Goal: Information Seeking & Learning: Learn about a topic

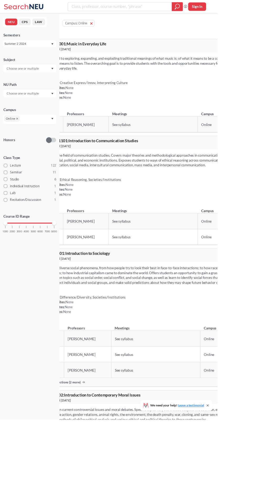
scroll to position [3, 0]
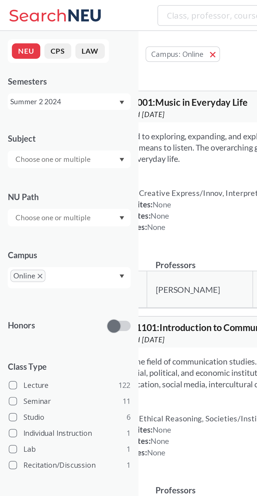
click at [45, 52] on div "Summer 2 2024" at bounding box center [32, 52] width 55 height 6
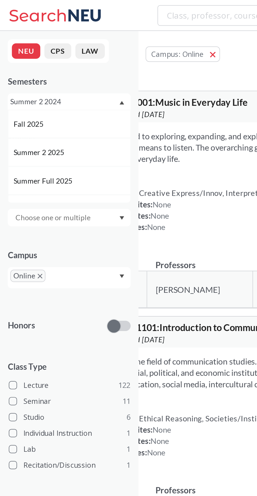
click at [40, 62] on div "Fall 2025" at bounding box center [36, 63] width 59 height 6
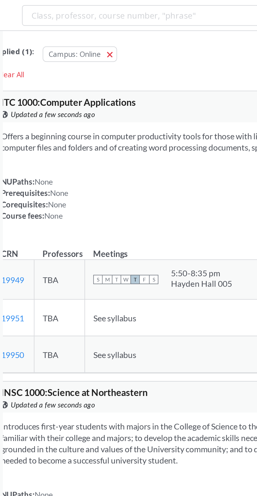
click at [126, 27] on span "button" at bounding box center [126, 27] width 0 height 5
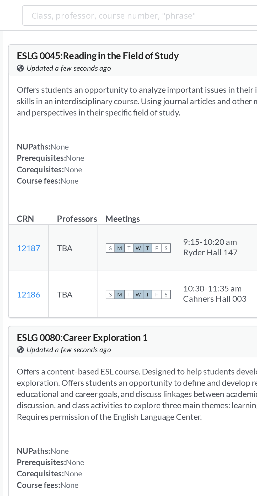
click at [143, 6] on input "search" at bounding box center [141, 7] width 115 height 9
type input "artf1125"
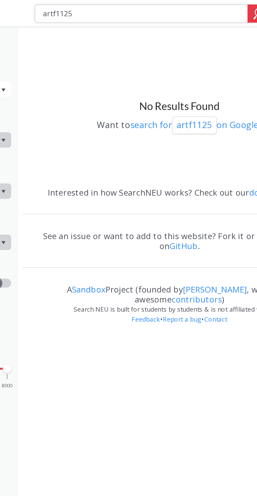
click at [112, 5] on input "artf1125" at bounding box center [141, 7] width 115 height 9
type input "artf1124"
click at [129, 8] on input "artf1124" at bounding box center [141, 7] width 115 height 9
type input "a"
type input "game"
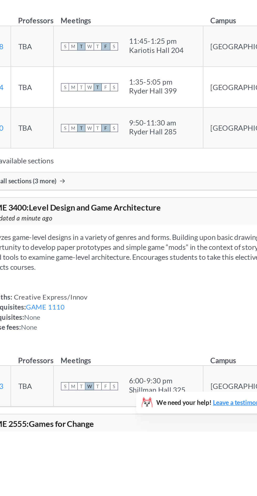
scroll to position [703, 0]
click at [102, 354] on span "Show all sections (3 more)" at bounding box center [98, 351] width 42 height 5
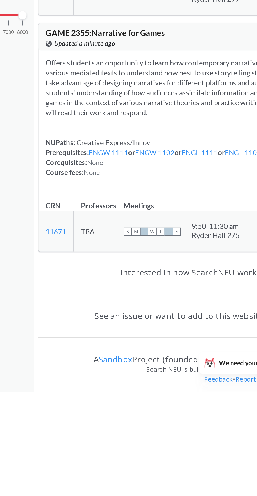
scroll to position [1132, 0]
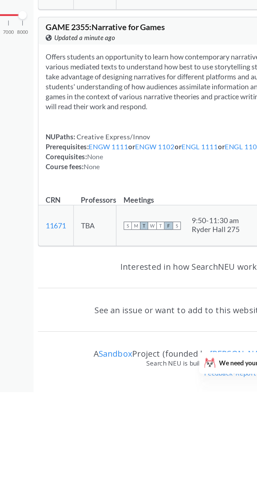
click at [167, 334] on section "Offers students an opportunity to learn how contemporary narrative theories evo…" at bounding box center [196, 316] width 238 height 35
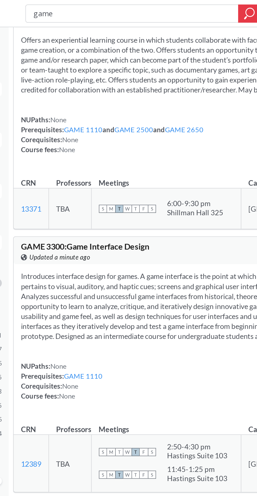
scroll to position [0, 0]
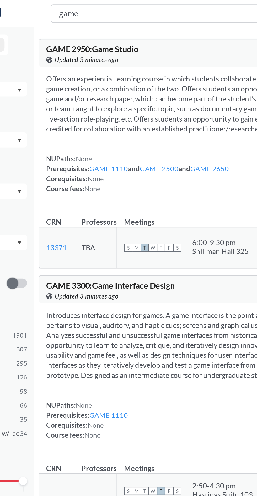
click at [157, 9] on input "game" at bounding box center [141, 7] width 115 height 9
type input "g"
type input "finance"
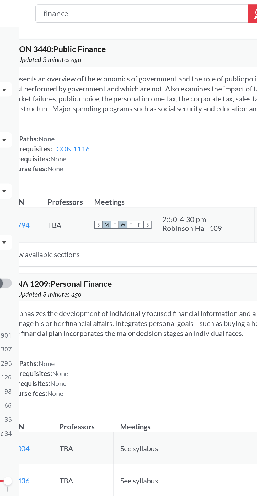
click at [136, 7] on input "finance" at bounding box center [141, 7] width 115 height 9
type input "fina"
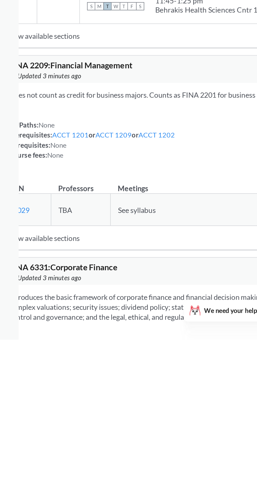
scroll to position [194, 0]
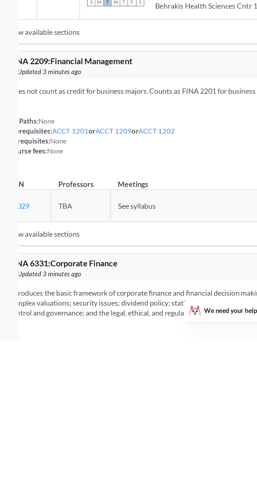
click at [135, 378] on link "ACCT 1209" at bounding box center [124, 375] width 21 height 5
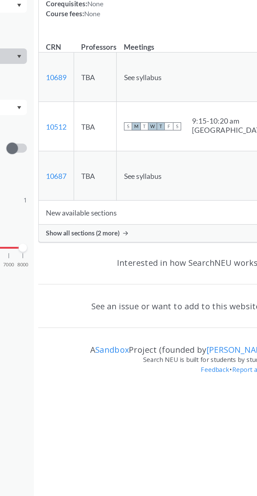
click at [122, 214] on icon at bounding box center [123, 213] width 3 height 3
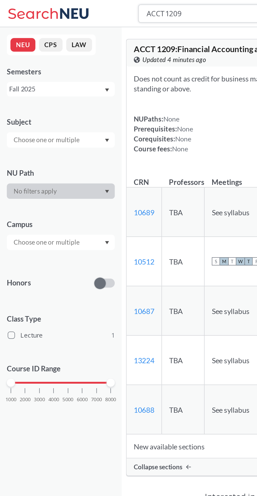
click at [116, 5] on input "ACCT1209" at bounding box center [141, 7] width 115 height 9
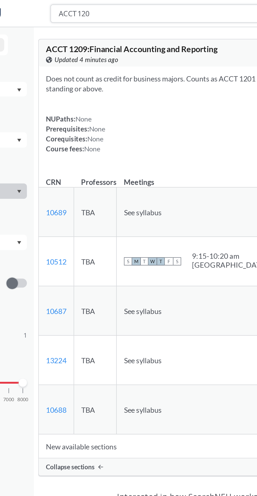
type input "ACCT1201"
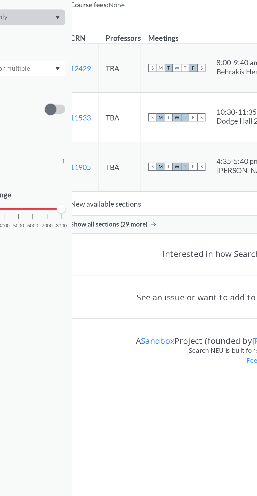
click at [114, 233] on span "Show all sections (29 more)" at bounding box center [91, 230] width 45 height 5
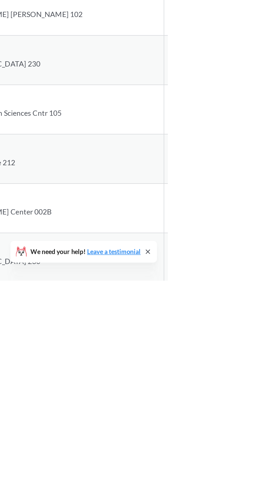
scroll to position [170, 0]
